Goal: Task Accomplishment & Management: Complete application form

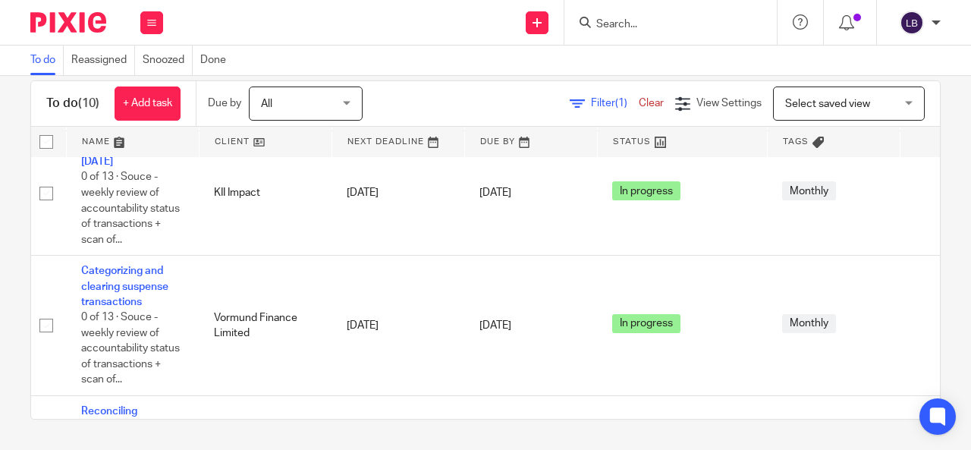
scroll to position [0, 7]
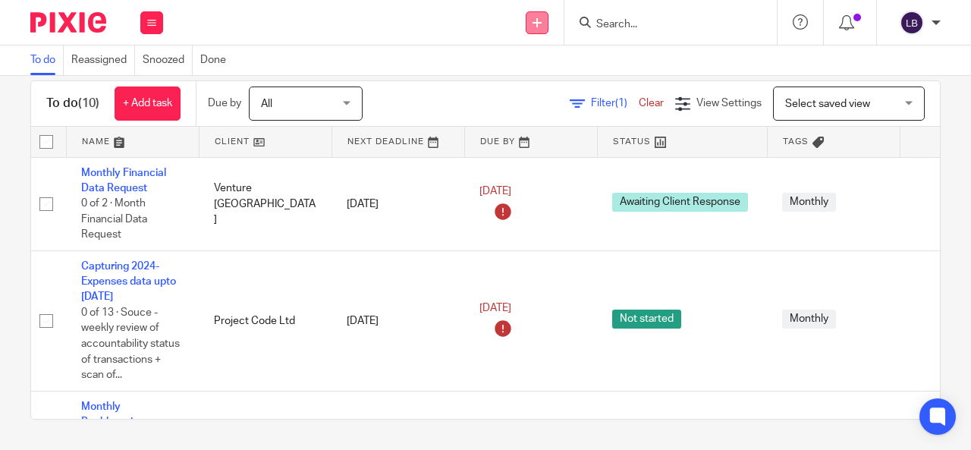
click at [537, 14] on link at bounding box center [537, 22] width 23 height 23
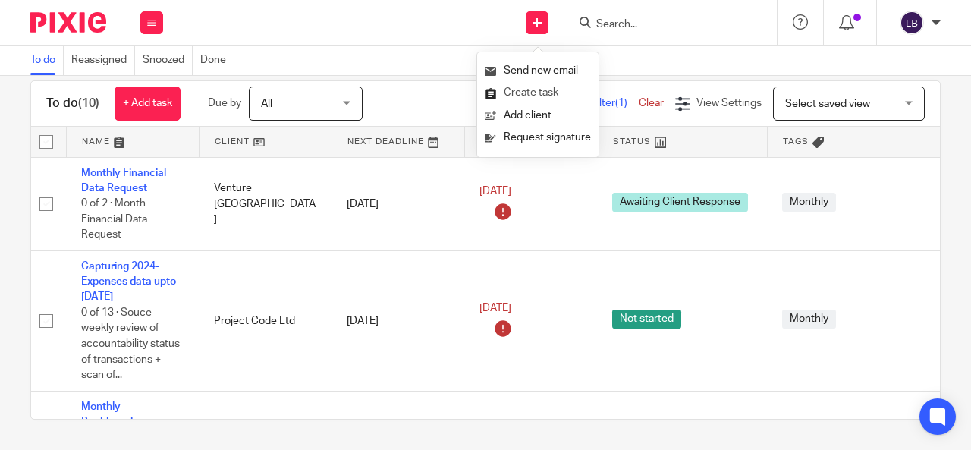
click at [527, 96] on link "Create task" at bounding box center [538, 93] width 106 height 22
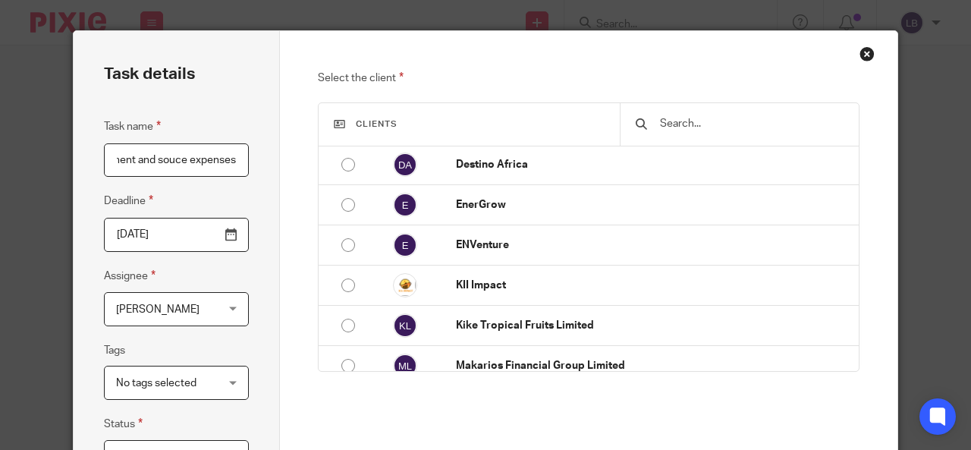
scroll to position [303, 0]
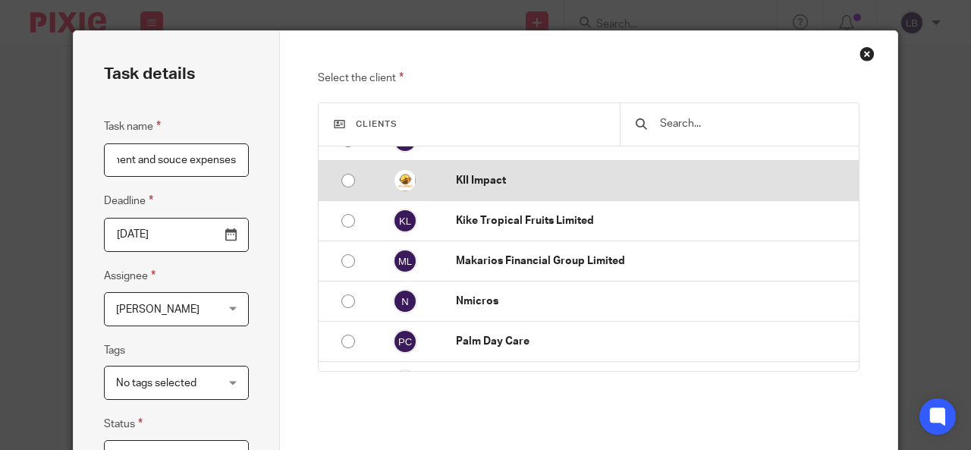
type input "Reconciliation of June mobile money statement and souce expenses"
click at [334, 181] on input "radio" at bounding box center [348, 180] width 29 height 29
radio input "false"
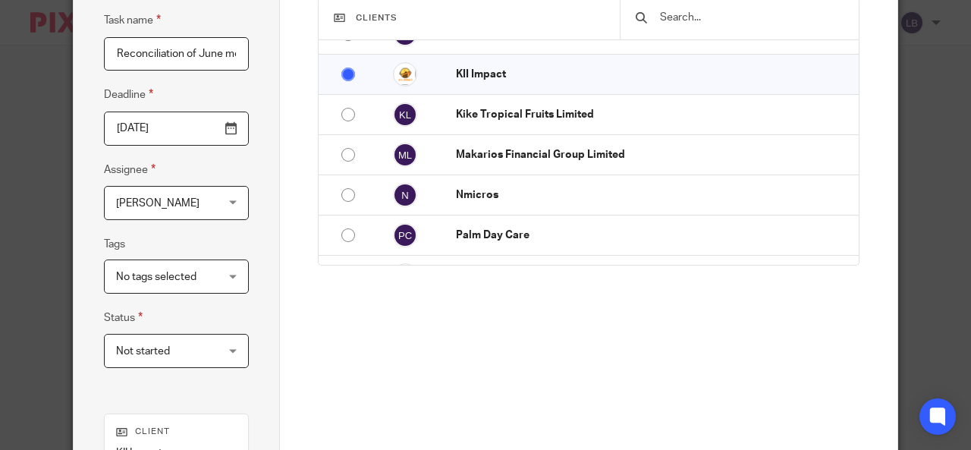
scroll to position [228, 0]
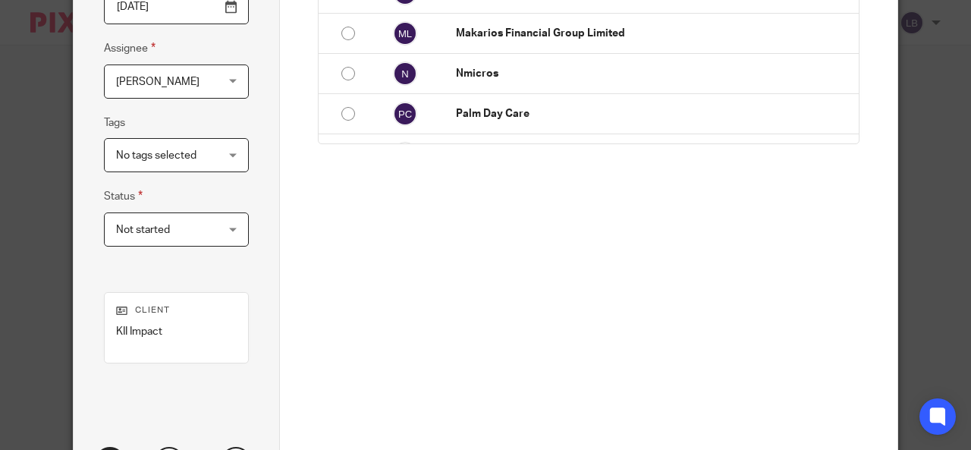
click at [228, 237] on div "Not started Not started" at bounding box center [176, 229] width 145 height 34
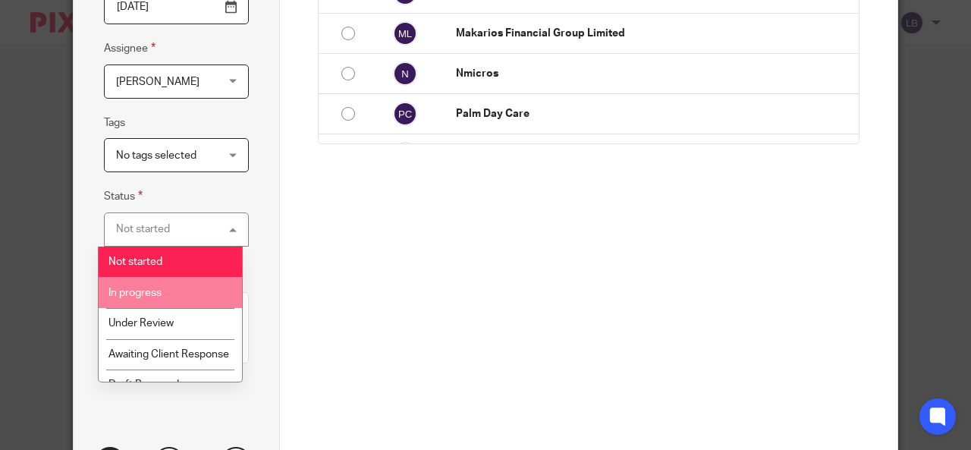
click at [154, 294] on span "In progress" at bounding box center [134, 292] width 53 height 11
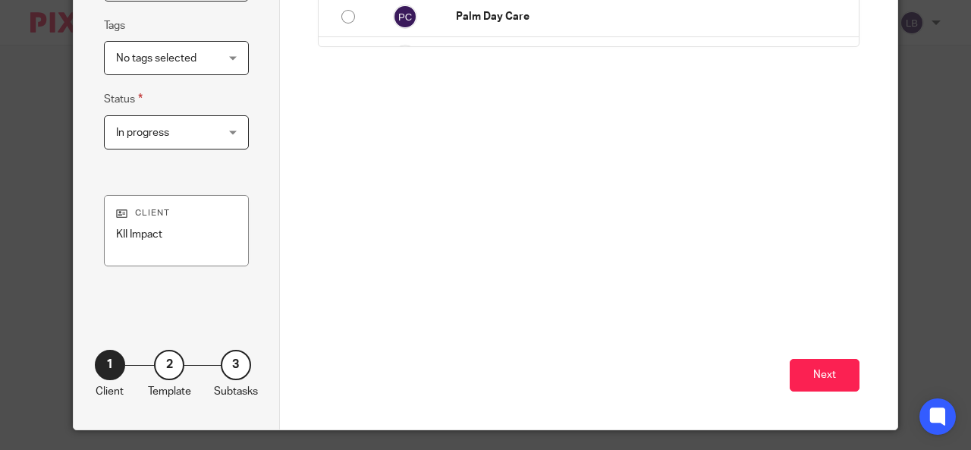
scroll to position [334, 0]
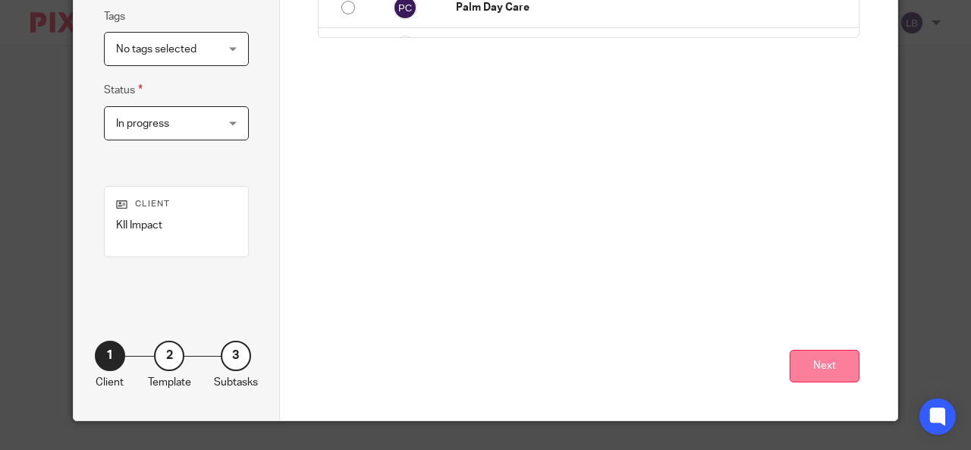
click at [810, 373] on button "Next" at bounding box center [825, 366] width 70 height 33
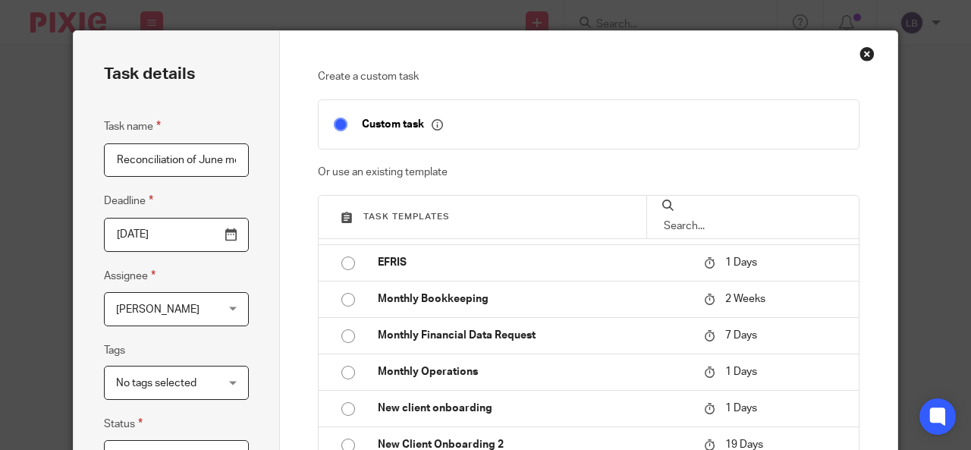
scroll to position [228, 0]
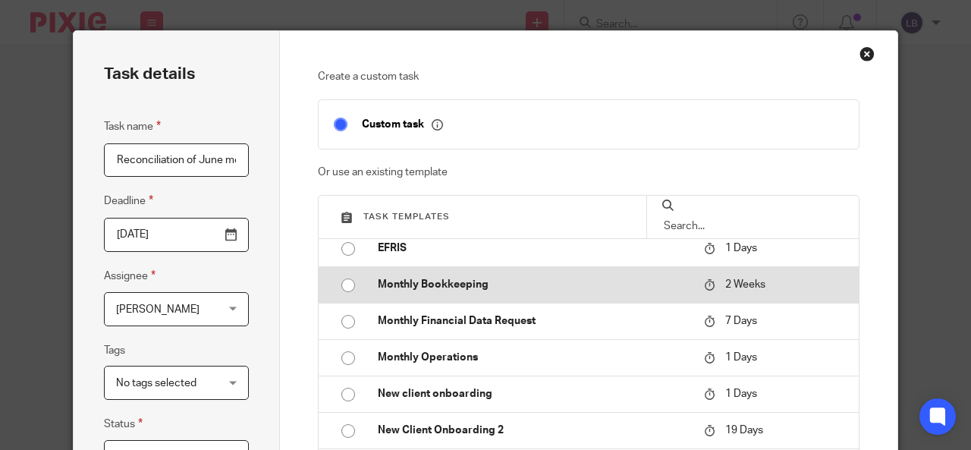
click at [338, 284] on input "radio" at bounding box center [348, 285] width 29 height 29
type input "2025-08-26"
checkbox input "false"
radio input "false"
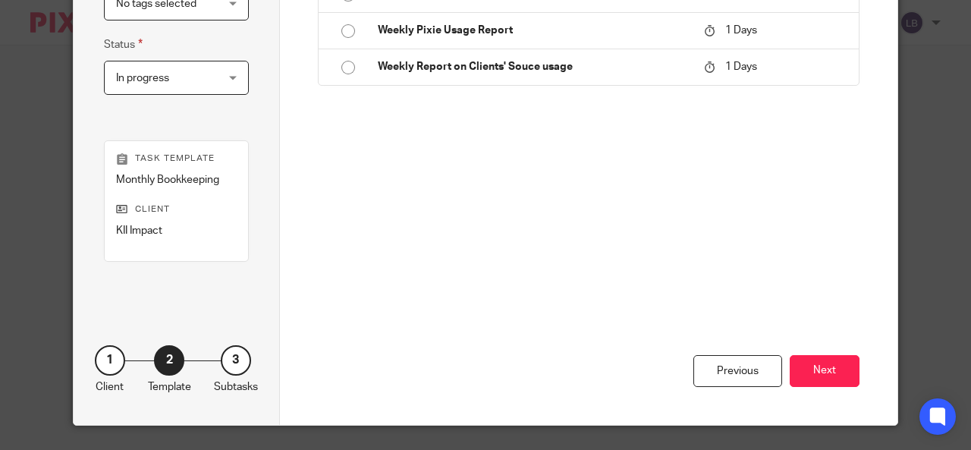
scroll to position [384, 0]
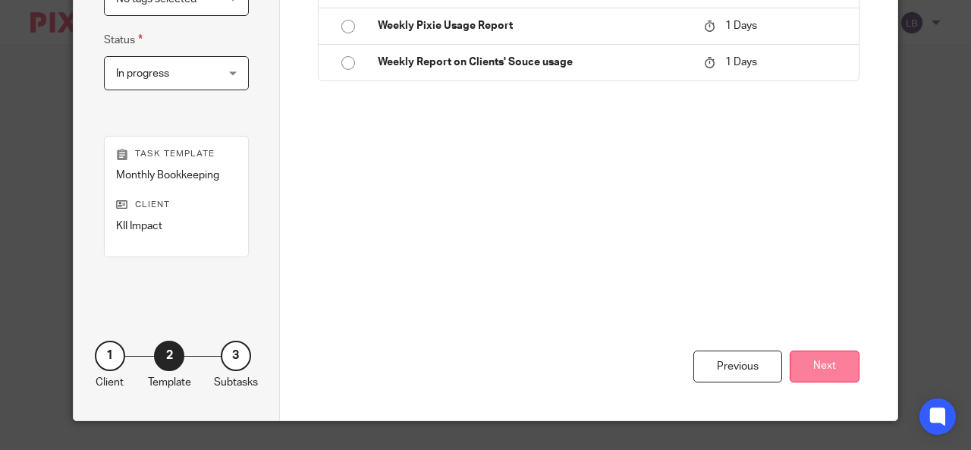
click at [837, 363] on button "Next" at bounding box center [825, 366] width 70 height 33
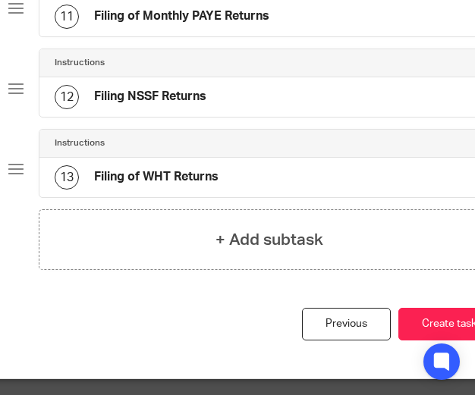
scroll to position [986, 295]
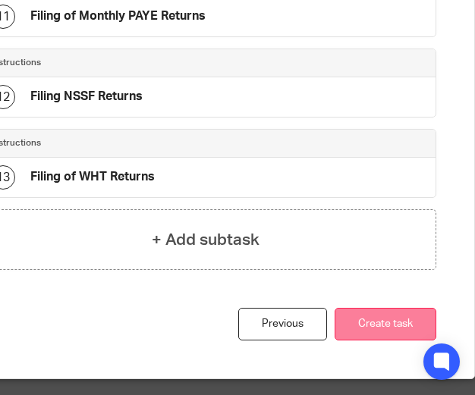
click at [386, 311] on button "Create task" at bounding box center [385, 324] width 102 height 33
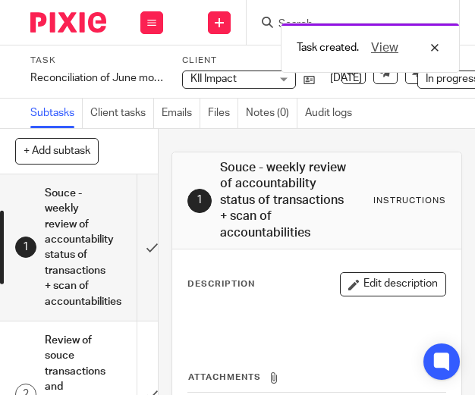
click at [216, 19] on icon at bounding box center [219, 22] width 9 height 9
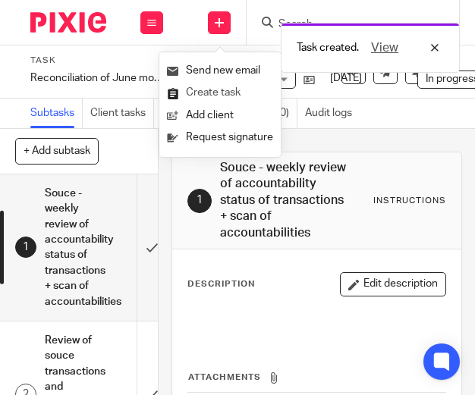
click at [205, 92] on link "Create task" at bounding box center [220, 93] width 106 height 22
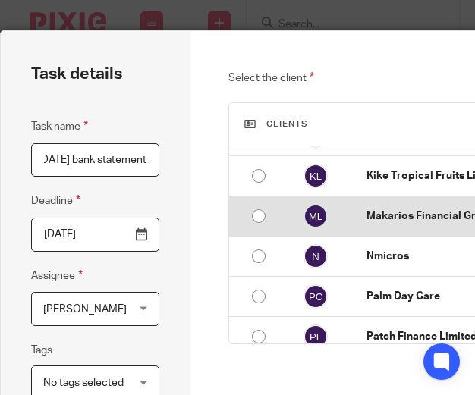
scroll to position [379, 0]
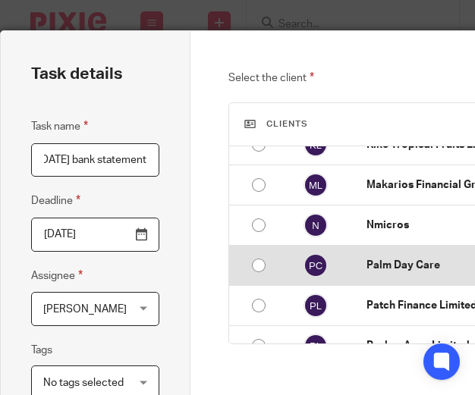
type input "Cleaning and posting revenue and payments for [DATE] bank statement"
click at [249, 258] on input "radio" at bounding box center [258, 265] width 29 height 29
radio input "false"
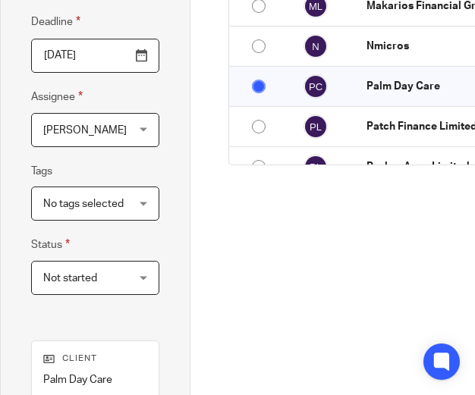
scroll to position [228, 0]
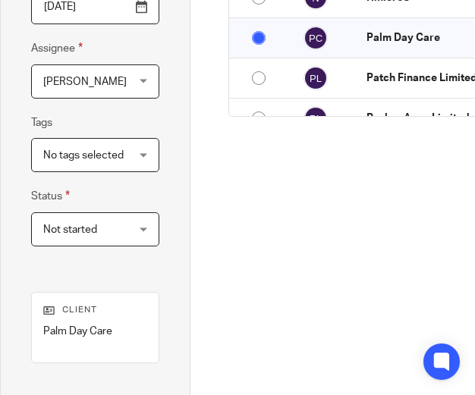
click at [150, 240] on div "Not started Not started" at bounding box center [95, 229] width 128 height 34
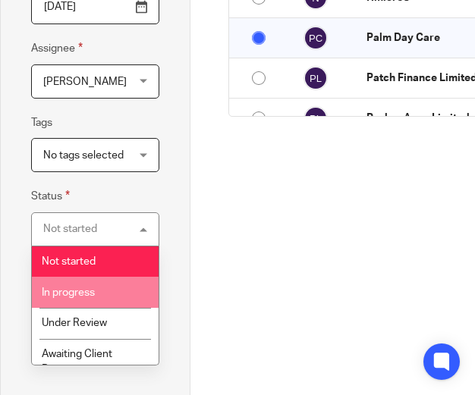
click at [98, 297] on li "In progress" at bounding box center [95, 292] width 127 height 31
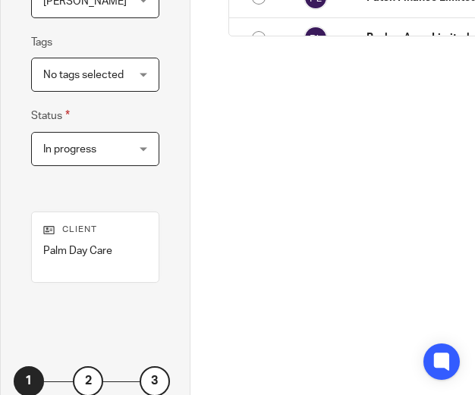
scroll to position [379, 0]
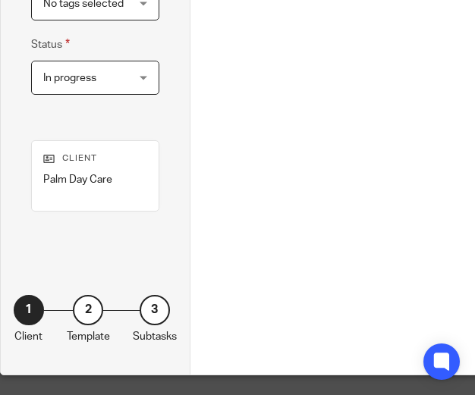
click at [75, 303] on div "2" at bounding box center [88, 310] width 30 height 30
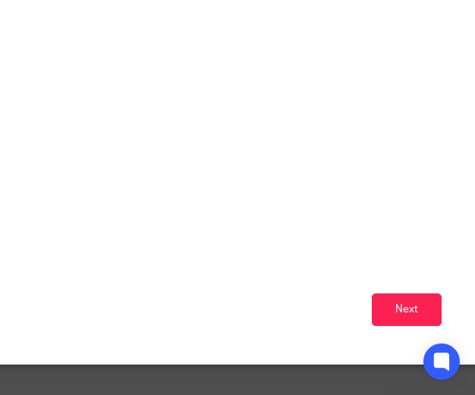
scroll to position [400, 295]
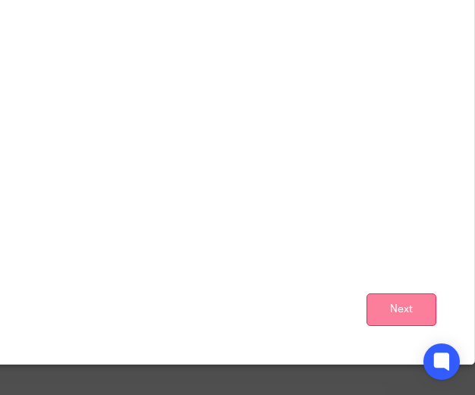
click at [397, 300] on button "Next" at bounding box center [401, 310] width 70 height 33
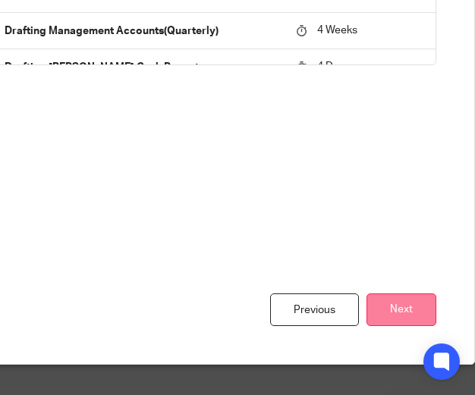
click at [391, 298] on button "Next" at bounding box center [401, 310] width 70 height 33
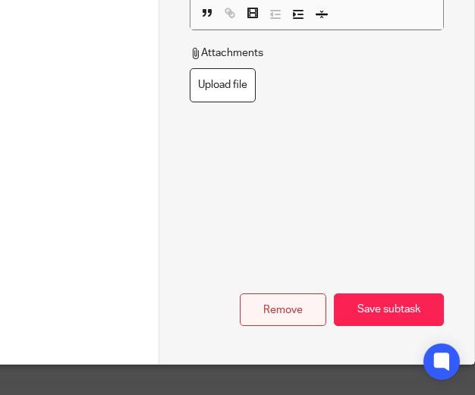
click at [253, 297] on div "Remove" at bounding box center [283, 310] width 86 height 33
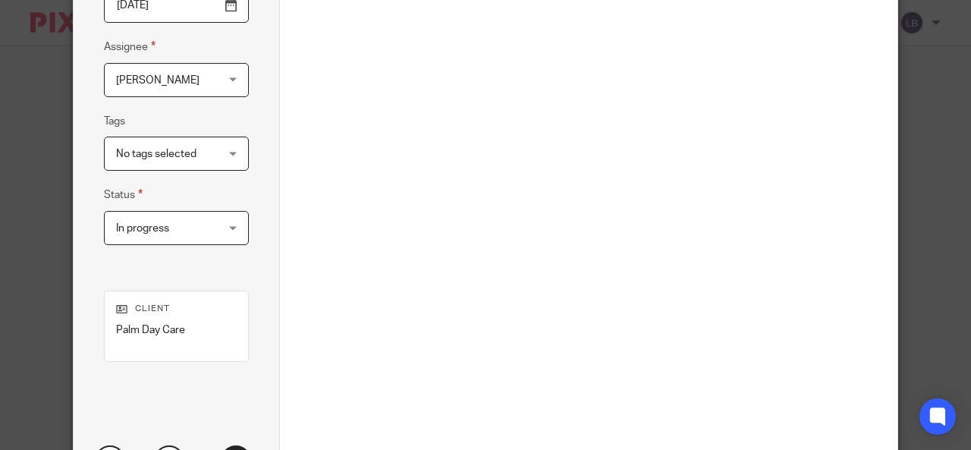
scroll to position [334, 0]
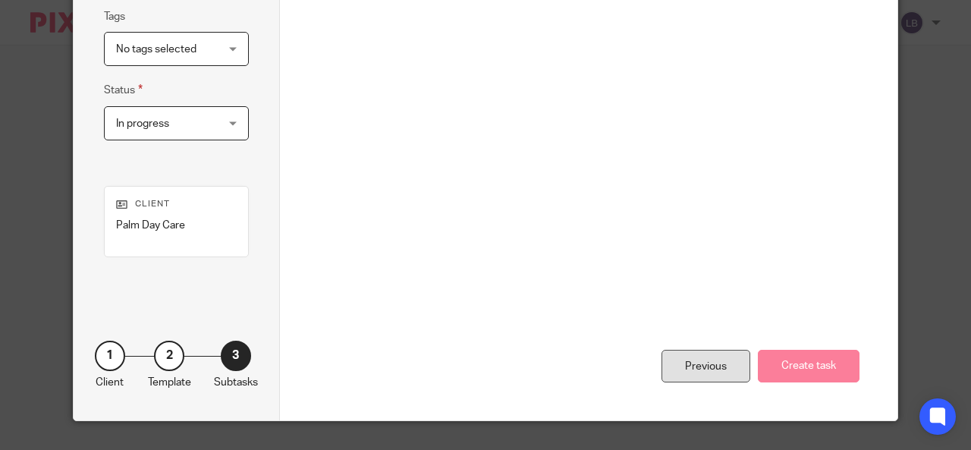
click at [474, 360] on div "Previous" at bounding box center [705, 366] width 89 height 33
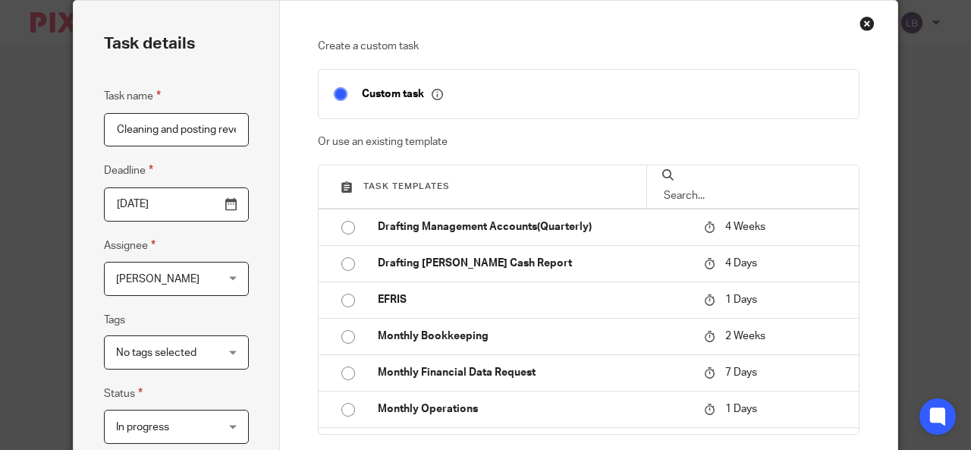
scroll to position [152, 0]
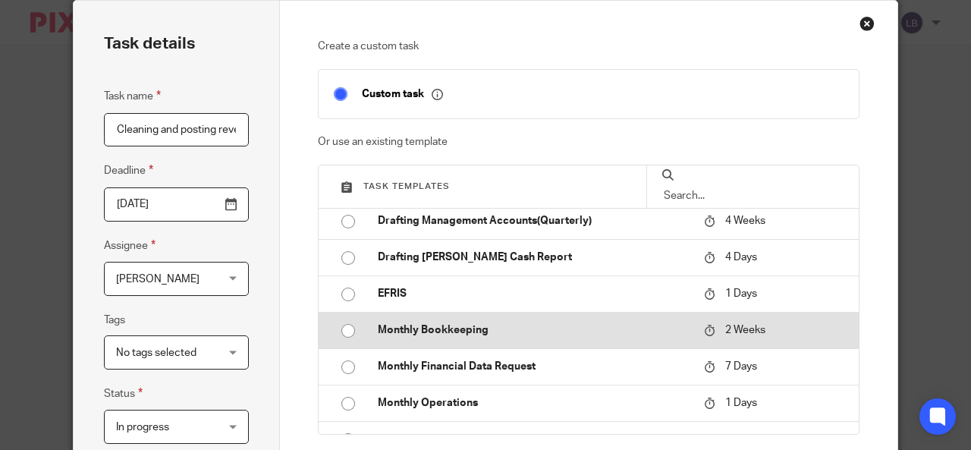
click at [343, 325] on input "radio" at bounding box center [348, 330] width 29 height 29
type input "2025-08-26"
checkbox input "false"
radio input "false"
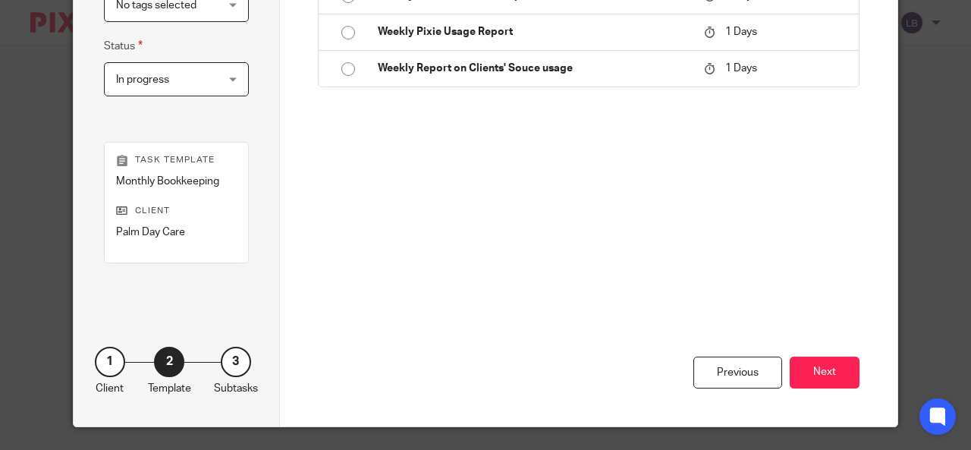
scroll to position [384, 0]
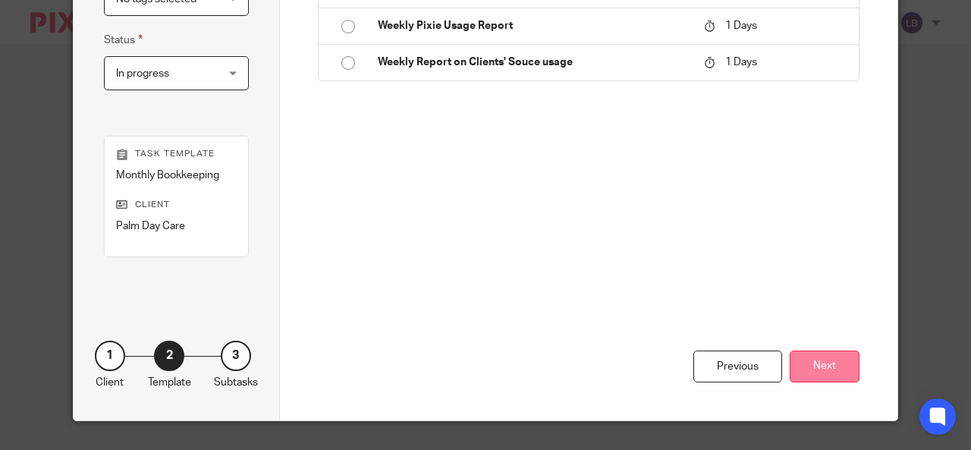
click at [474, 366] on button "Next" at bounding box center [825, 366] width 70 height 33
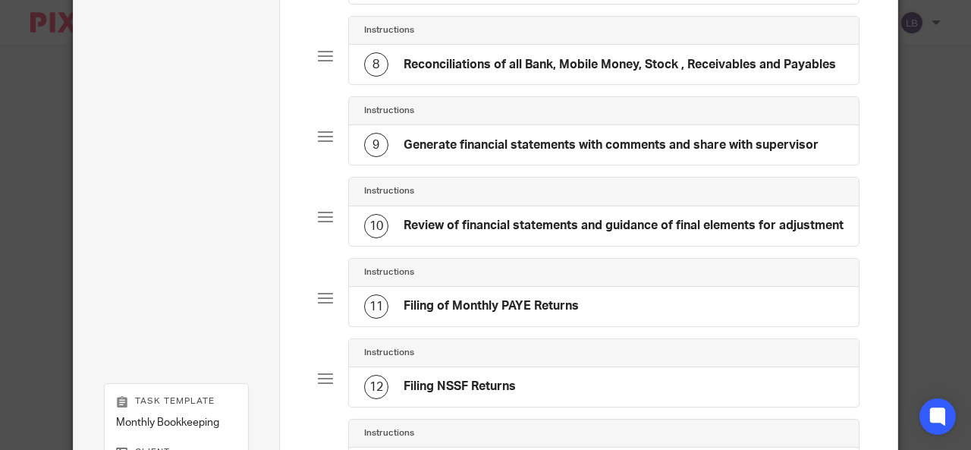
scroll to position [910, 0]
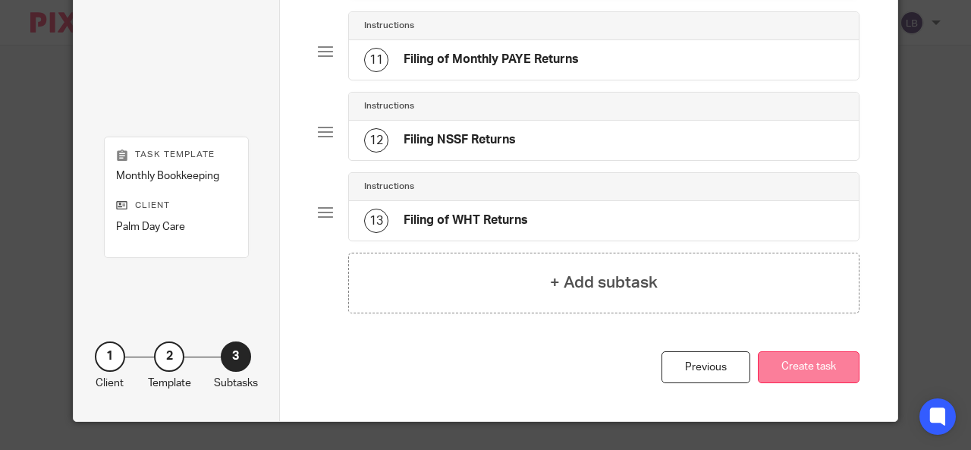
click at [474, 359] on button "Create task" at bounding box center [809, 367] width 102 height 33
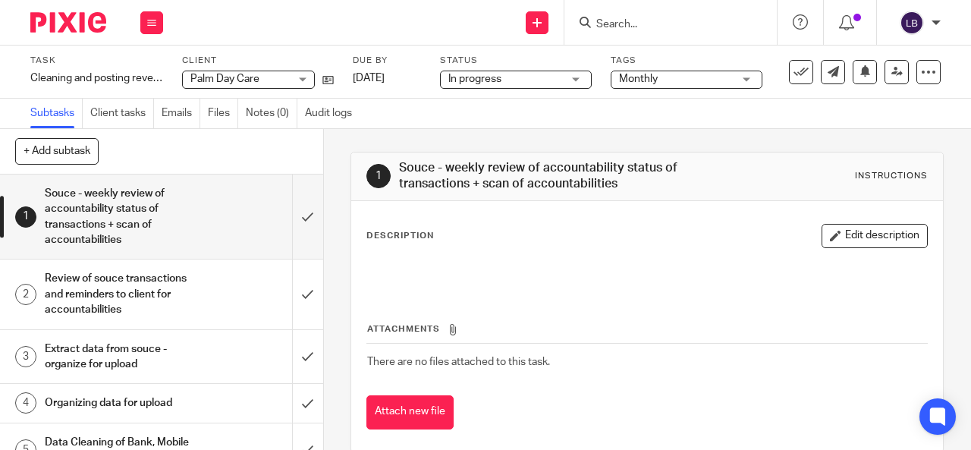
scroll to position [48, 0]
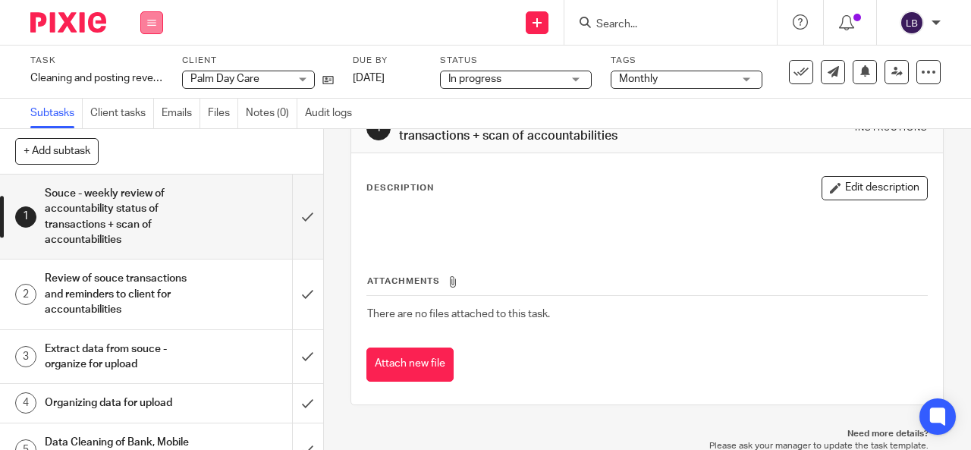
click at [152, 18] on icon at bounding box center [151, 22] width 9 height 9
click at [149, 72] on link "Work" at bounding box center [144, 70] width 27 height 11
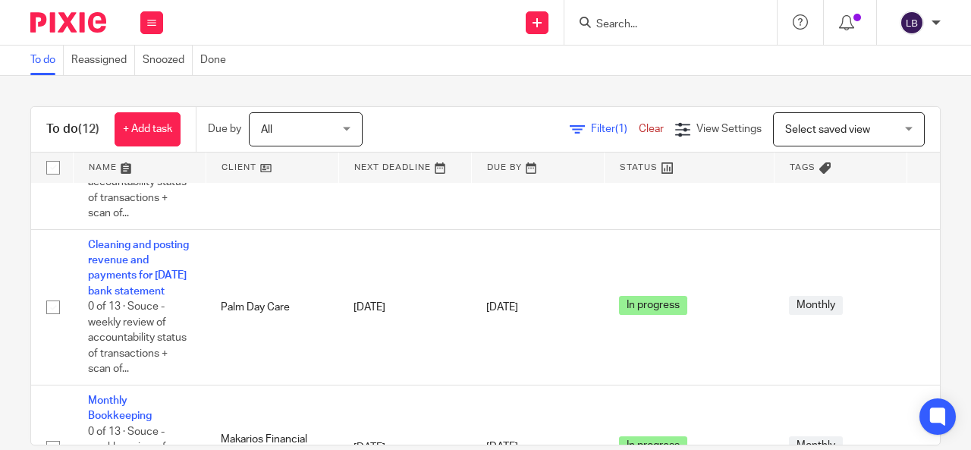
scroll to position [1352, 0]
